Goal: Task Accomplishment & Management: Manage account settings

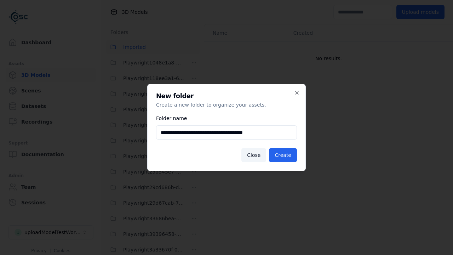
scroll to position [904, 0]
type input "**********"
click at [284, 155] on button "Create" at bounding box center [283, 155] width 28 height 14
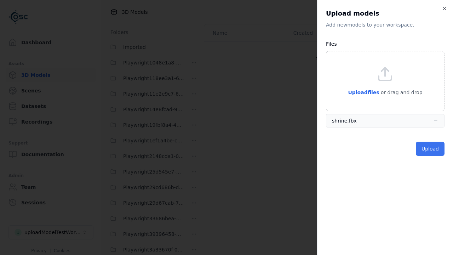
click at [431, 149] on button "Upload" at bounding box center [430, 149] width 29 height 14
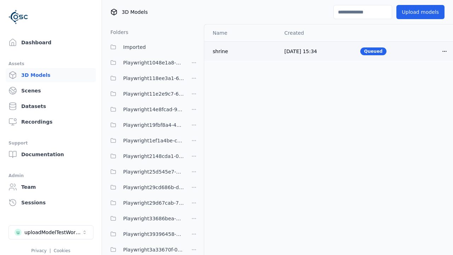
click at [445, 51] on html "Support Dashboard Assets 3D Models Scenes Datasets Recordings Support Documenta…" at bounding box center [226, 127] width 453 height 255
click at [429, 79] on div "Delete" at bounding box center [429, 78] width 42 height 11
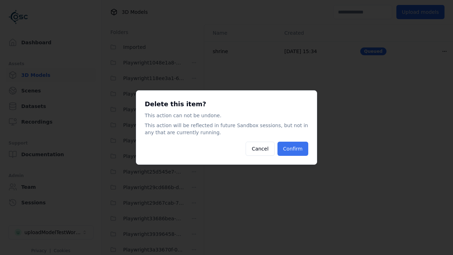
click at [294, 149] on button "Confirm" at bounding box center [293, 149] width 31 height 14
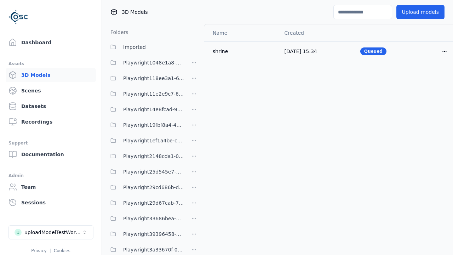
click at [194, 128] on html "Support Dashboard Assets 3D Models Scenes Datasets Recordings Support Documenta…" at bounding box center [226, 127] width 453 height 255
